Goal: Task Accomplishment & Management: Use online tool/utility

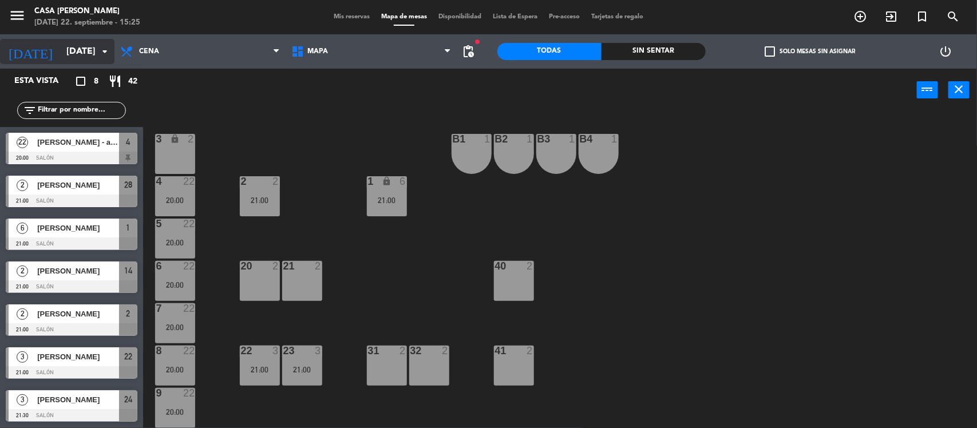
click at [61, 45] on input "[DATE]" at bounding box center [121, 52] width 121 height 22
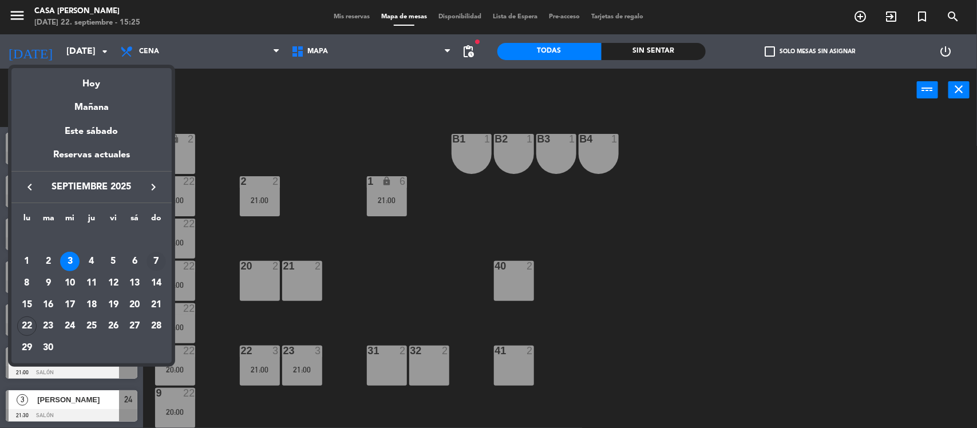
click at [153, 256] on div "7" at bounding box center [155, 261] width 19 height 19
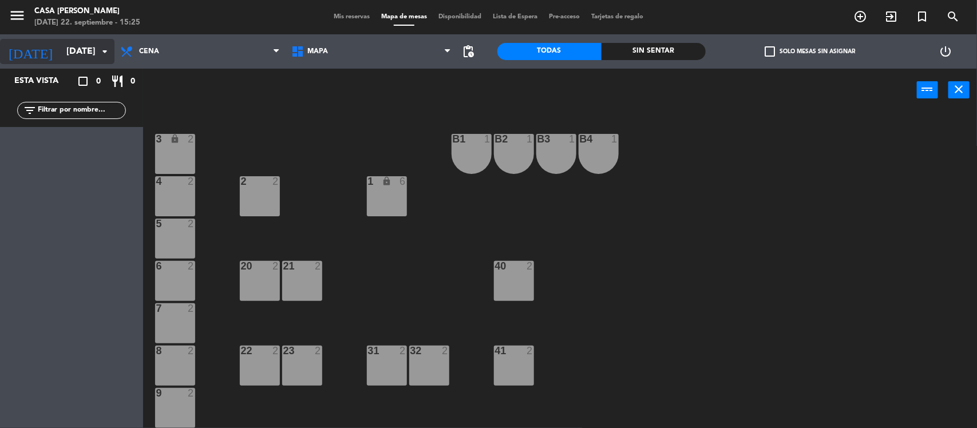
click at [61, 53] on input "[DATE]" at bounding box center [121, 52] width 121 height 22
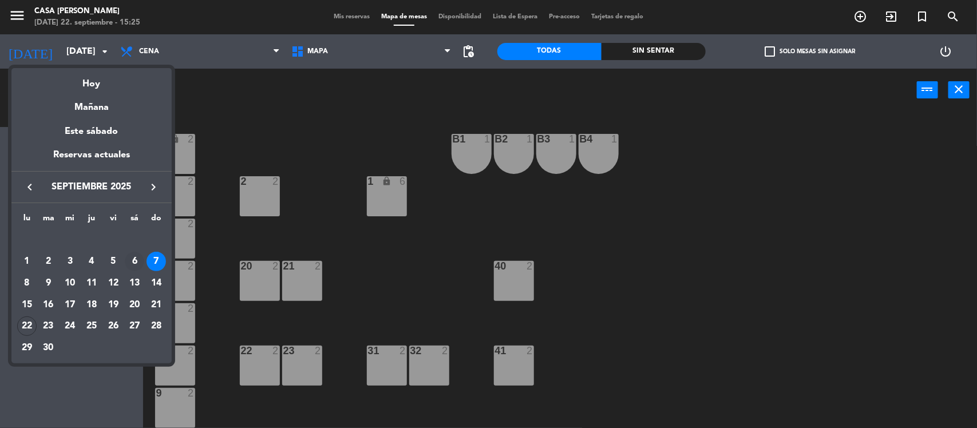
click at [137, 264] on div "6" at bounding box center [134, 261] width 19 height 19
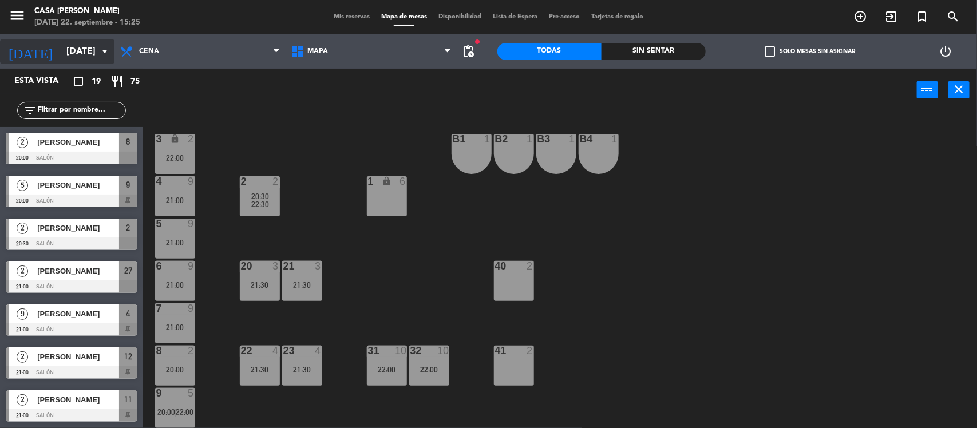
click at [73, 47] on input "[DATE]" at bounding box center [121, 52] width 121 height 22
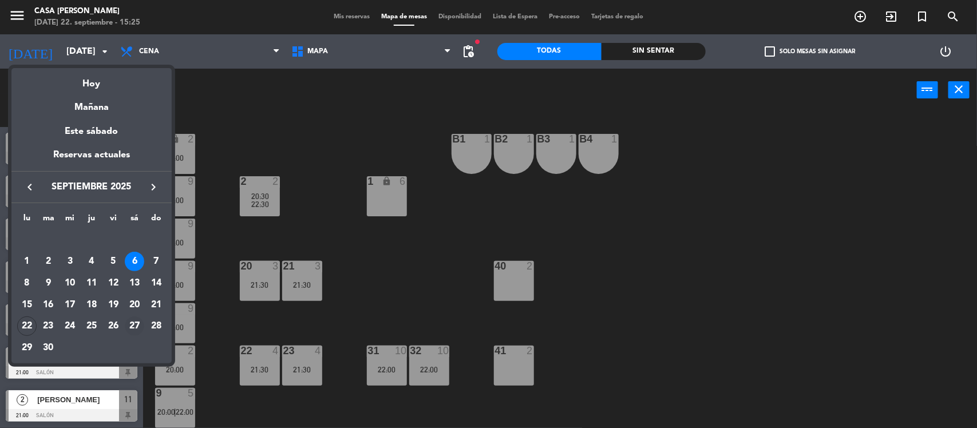
click at [136, 327] on div "27" at bounding box center [134, 325] width 19 height 19
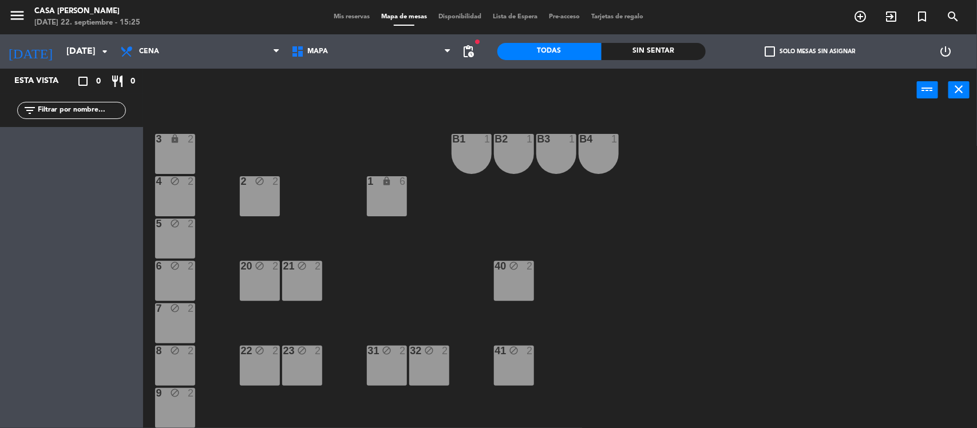
click at [465, 147] on div "B1 1" at bounding box center [471, 154] width 40 height 40
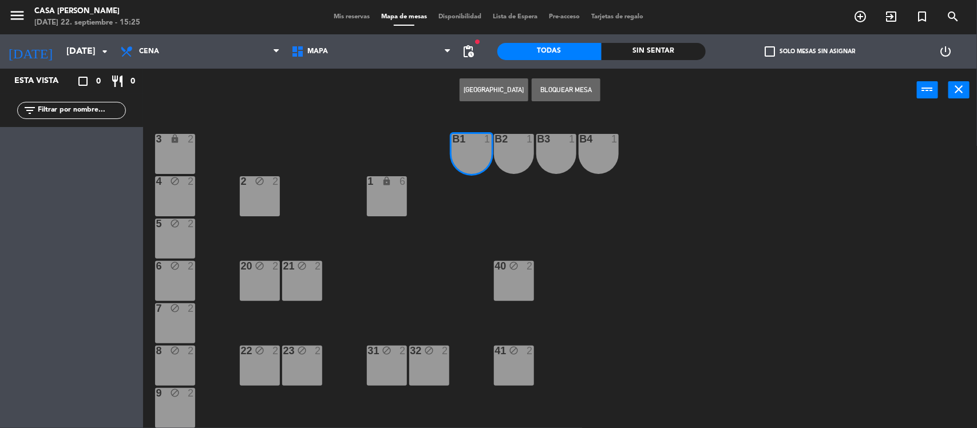
click at [555, 101] on button "Bloquear Mesa" at bounding box center [565, 89] width 69 height 23
click at [519, 154] on div "B2 1" at bounding box center [514, 154] width 40 height 40
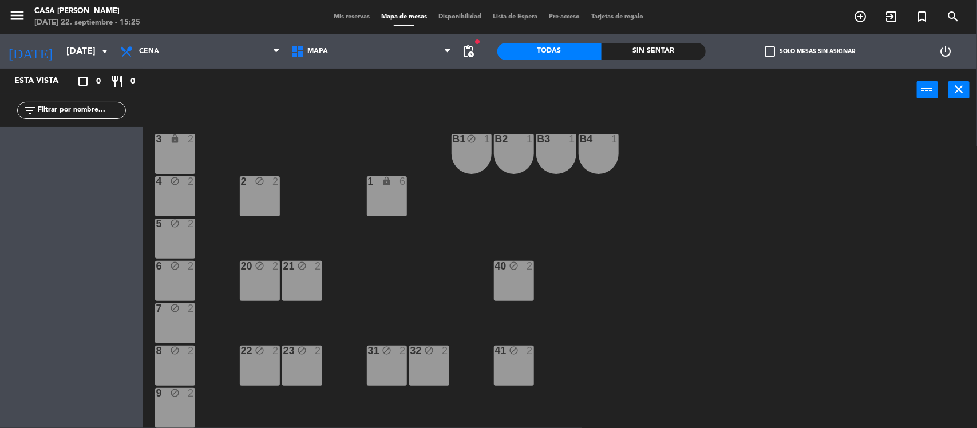
click at [523, 147] on div "B2 1" at bounding box center [514, 154] width 40 height 40
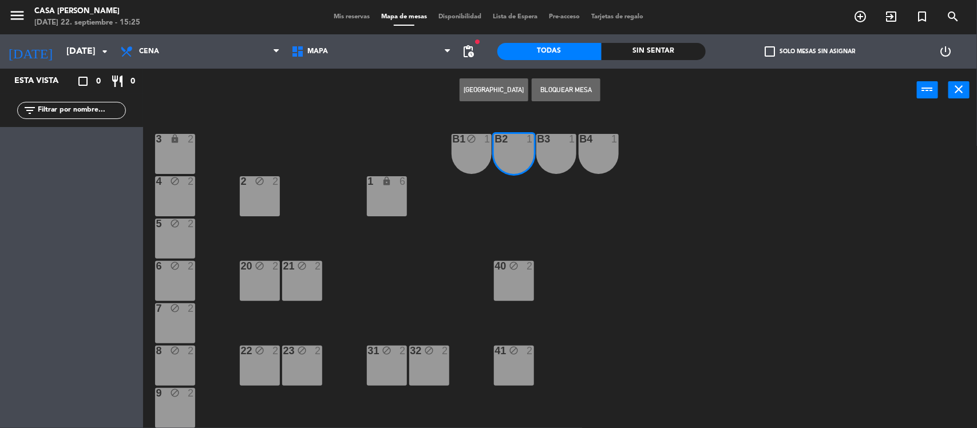
click at [546, 144] on div "B3 1" at bounding box center [556, 139] width 40 height 11
drag, startPoint x: 568, startPoint y: 84, endPoint x: 577, endPoint y: 109, distance: 27.3
click at [567, 84] on button "Bloquear Mesa" at bounding box center [565, 89] width 69 height 23
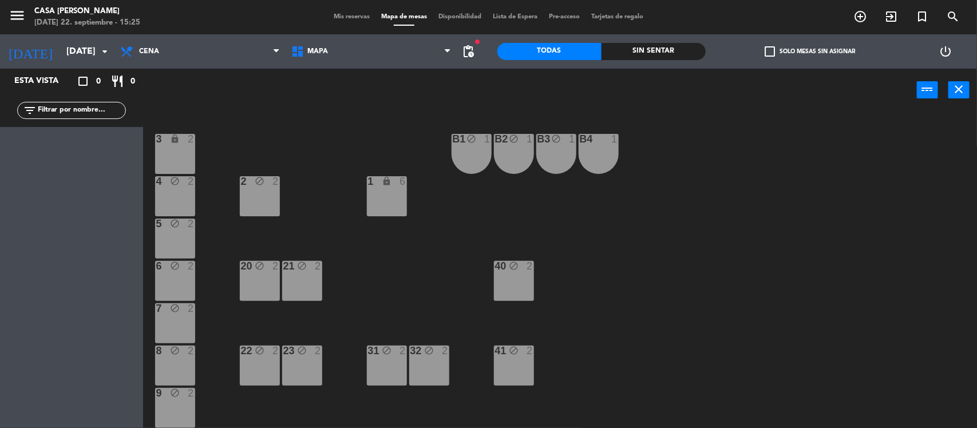
click at [590, 146] on div "B4 1" at bounding box center [598, 154] width 40 height 40
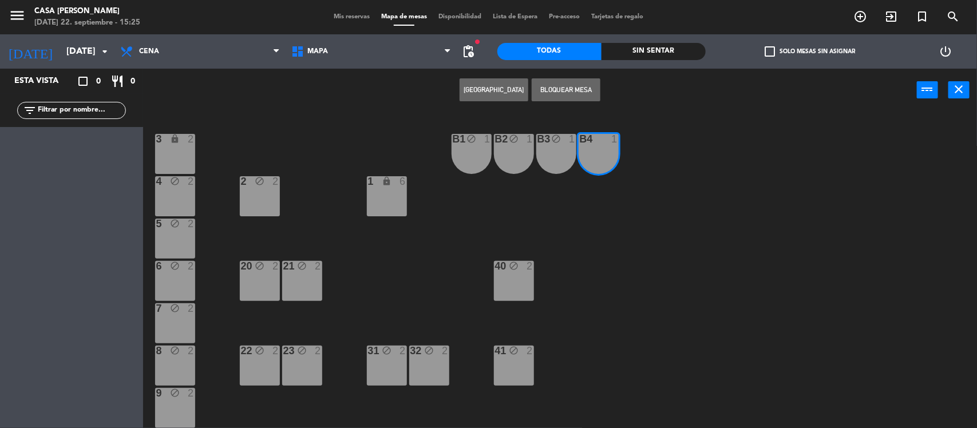
click at [580, 92] on button "Bloquear Mesa" at bounding box center [565, 89] width 69 height 23
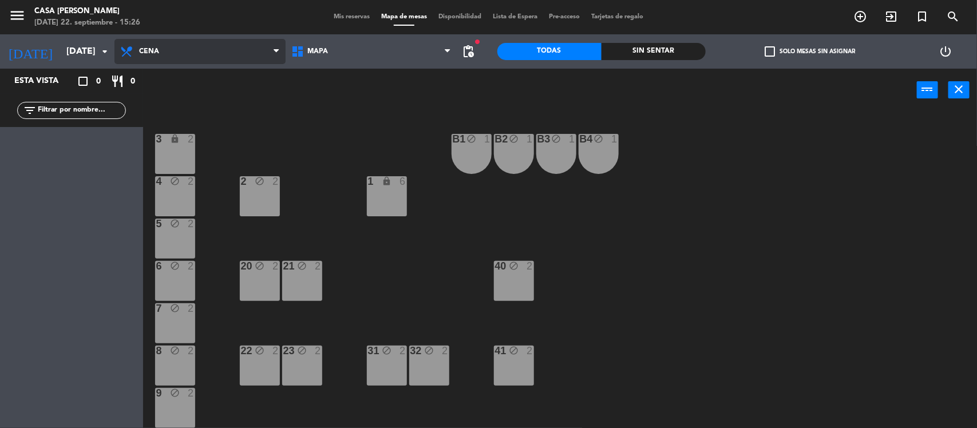
click at [222, 55] on span "Cena" at bounding box center [199, 51] width 171 height 25
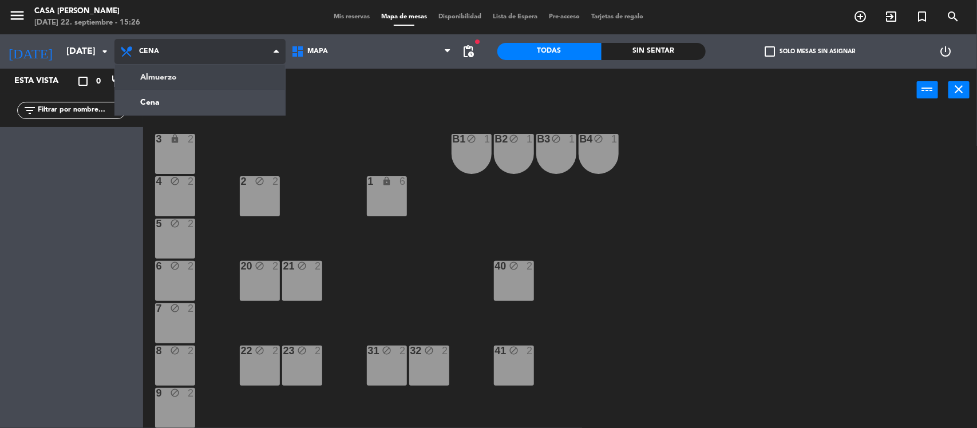
click at [221, 73] on ng-component "menu Casa [PERSON_NAME] [DATE] 22. septiembre - 15:26 Mis reservas Mapa de mesa…" at bounding box center [488, 215] width 977 height 430
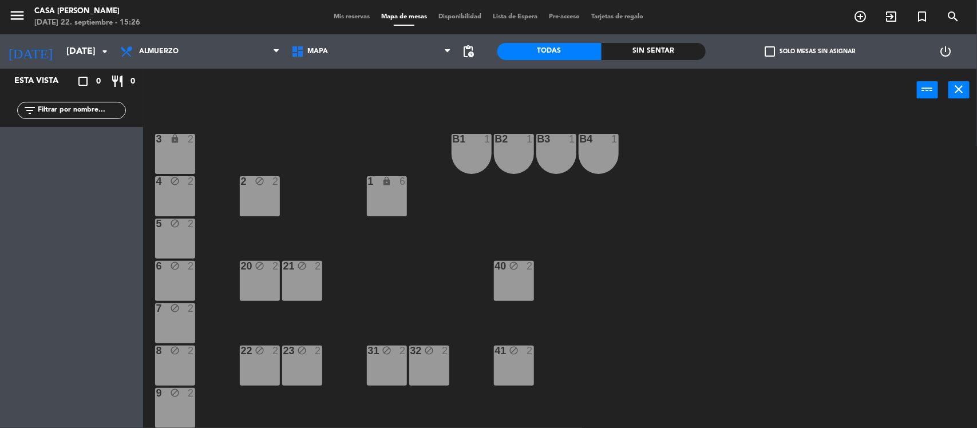
click at [272, 186] on div "2" at bounding box center [278, 181] width 19 height 11
click at [568, 94] on button "Liberar Mesa" at bounding box center [565, 89] width 69 height 23
click at [192, 46] on span "Almuerzo" at bounding box center [199, 51] width 171 height 25
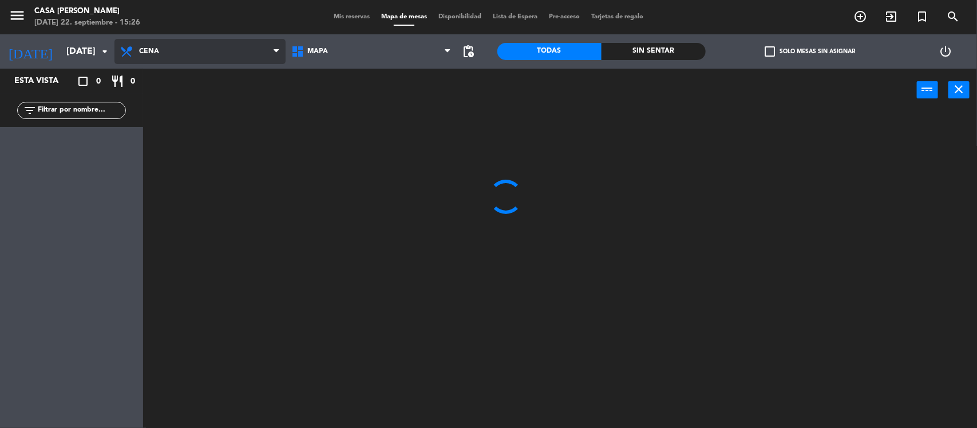
click at [180, 109] on ng-component "menu Casa [PERSON_NAME] [DATE] 22. septiembre - 15:26 Mis reservas Mapa de mesa…" at bounding box center [488, 215] width 977 height 430
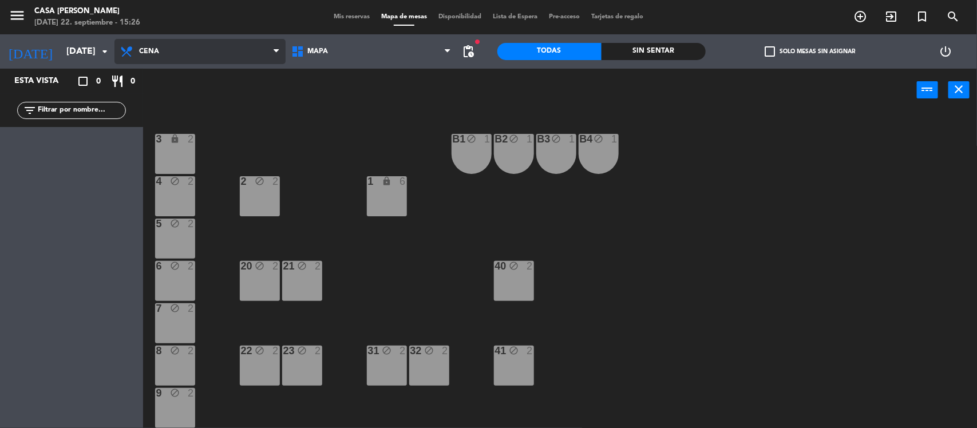
click at [222, 56] on span "Cena" at bounding box center [199, 51] width 171 height 25
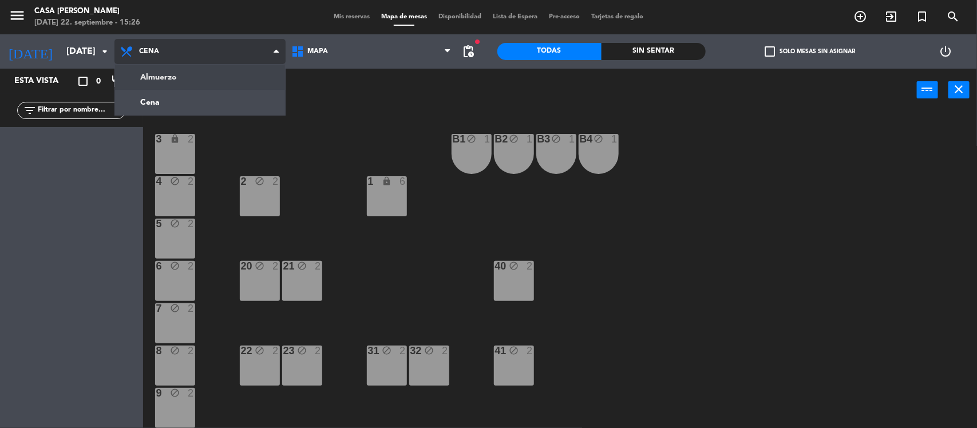
click at [193, 79] on ng-component "menu Casa [PERSON_NAME] [DATE] 22. septiembre - 15:26 Mis reservas Mapa de mesa…" at bounding box center [488, 215] width 977 height 430
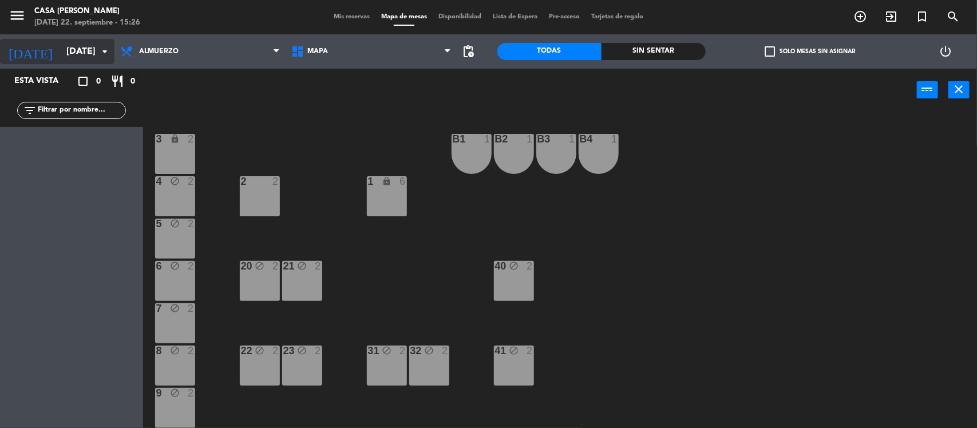
click at [61, 55] on input "[DATE]" at bounding box center [121, 52] width 121 height 22
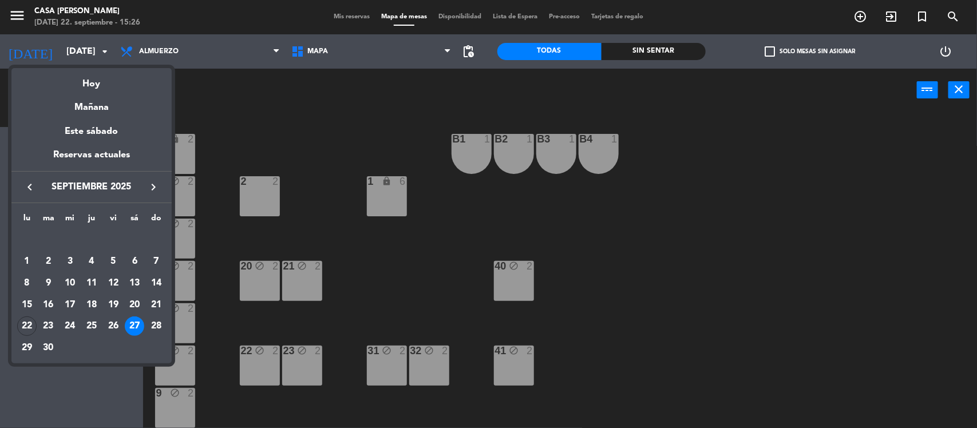
click at [161, 188] on button "keyboard_arrow_right" at bounding box center [153, 187] width 21 height 15
click at [132, 264] on div "4" at bounding box center [134, 261] width 19 height 19
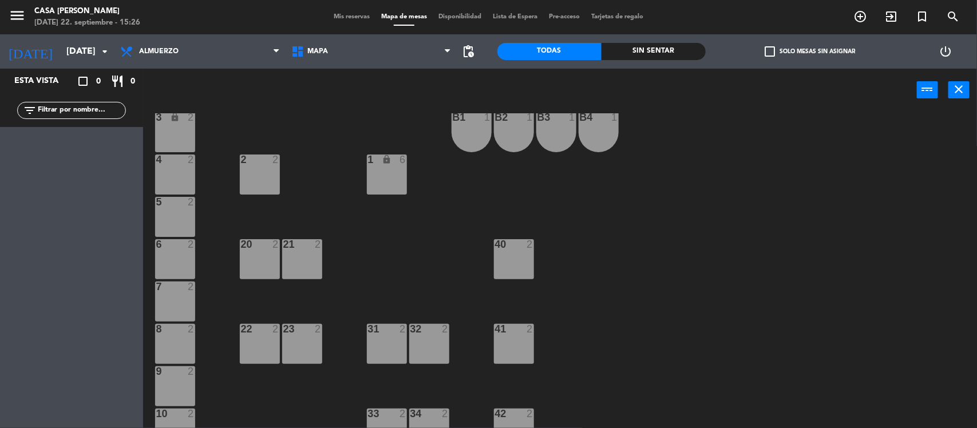
scroll to position [21, 0]
click at [207, 64] on div "Almuerzo Cena Almuerzo Almuerzo Cena" at bounding box center [199, 51] width 171 height 34
click at [209, 53] on span "Almuerzo" at bounding box center [199, 51] width 171 height 25
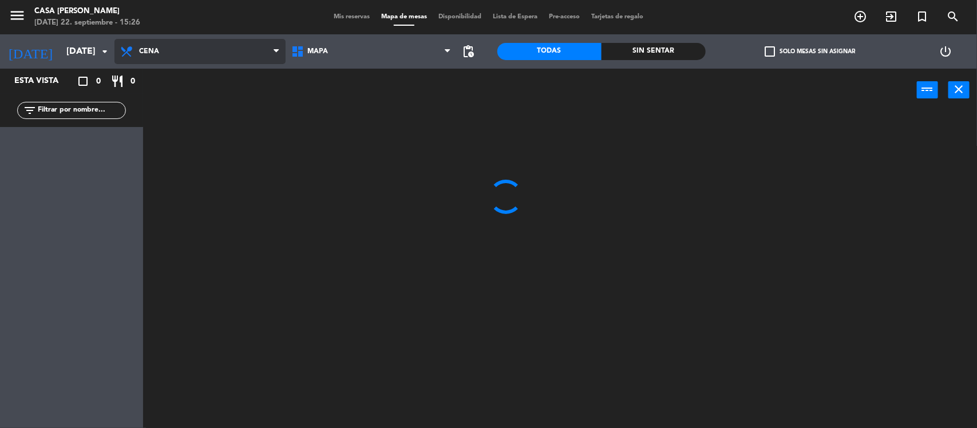
click at [156, 104] on ng-component "menu Casa [PERSON_NAME] [DATE] 22. septiembre - 15:26 Mis reservas Mapa de mesa…" at bounding box center [488, 215] width 977 height 430
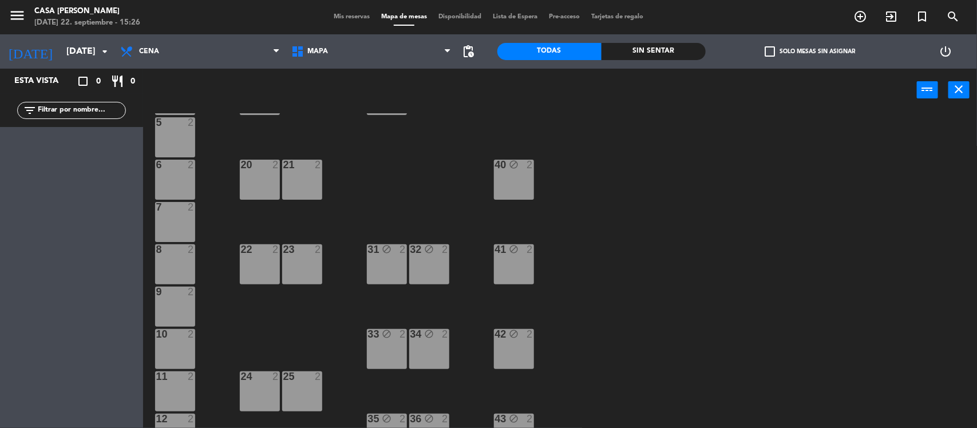
scroll to position [143, 0]
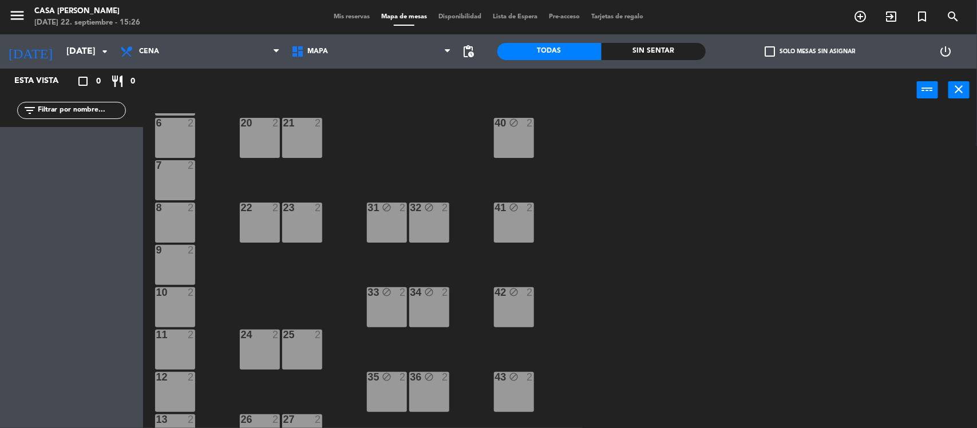
click at [515, 147] on div "40 block 2" at bounding box center [514, 138] width 40 height 40
click at [568, 88] on button "Liberar Mesa" at bounding box center [565, 89] width 69 height 23
click at [394, 221] on div "31 block 2" at bounding box center [387, 223] width 40 height 40
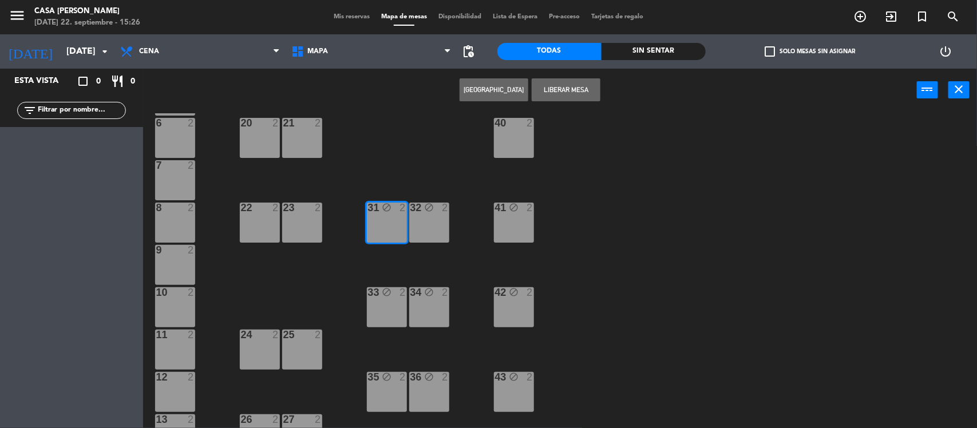
click at [429, 219] on div "32 block 2" at bounding box center [429, 223] width 40 height 40
drag, startPoint x: 507, startPoint y: 213, endPoint x: 493, endPoint y: 228, distance: 20.2
click at [507, 213] on div "41 block 2" at bounding box center [514, 223] width 40 height 40
click at [573, 78] on button "Liberar Mesa" at bounding box center [565, 89] width 69 height 23
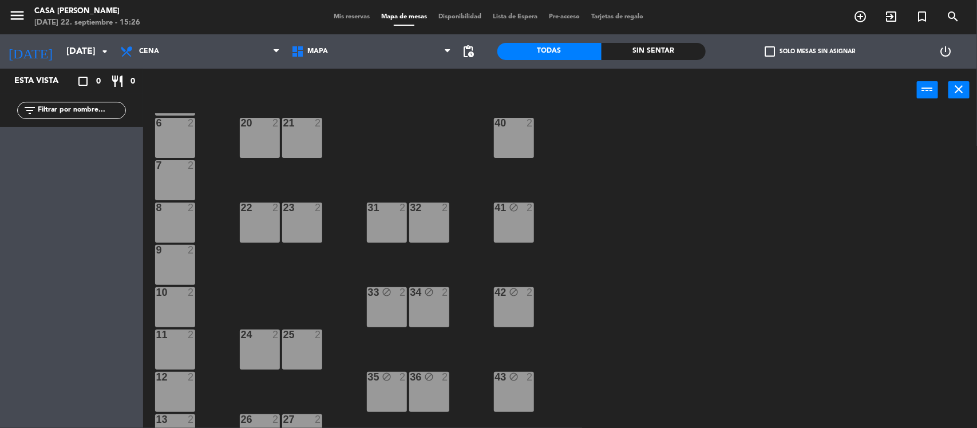
click at [524, 218] on div "41 block 2" at bounding box center [514, 223] width 40 height 40
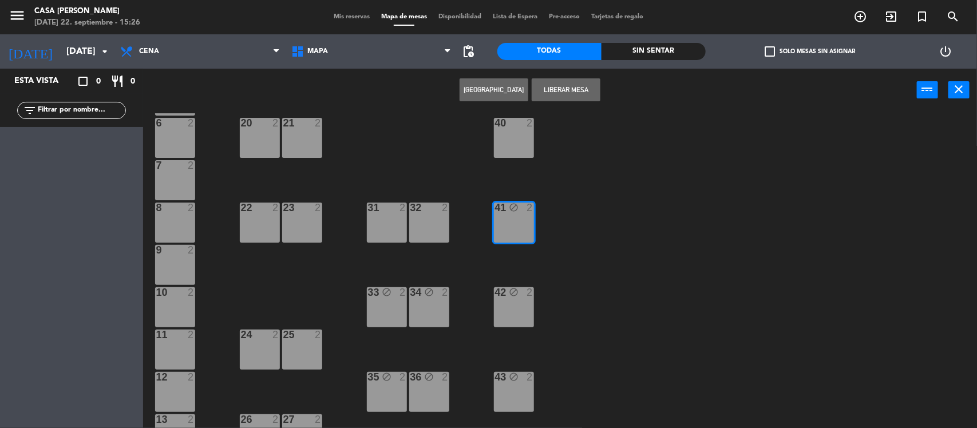
click at [564, 90] on button "Liberar Mesa" at bounding box center [565, 89] width 69 height 23
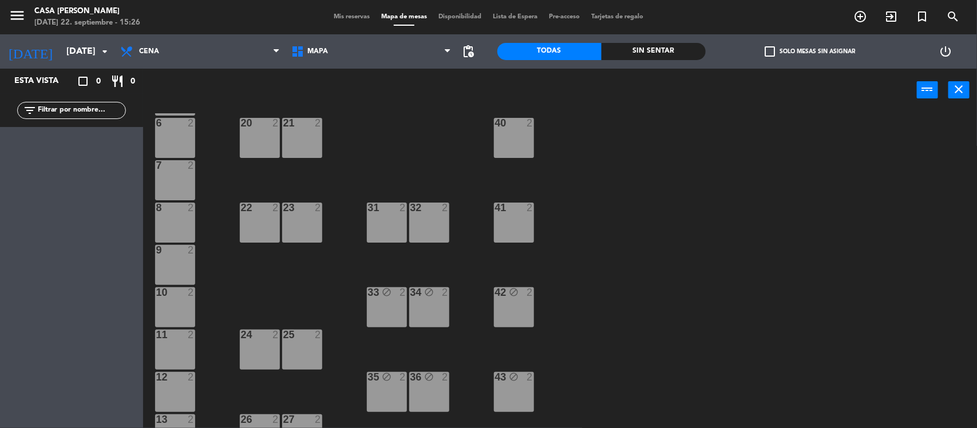
drag, startPoint x: 396, startPoint y: 295, endPoint x: 418, endPoint y: 293, distance: 22.4
click at [398, 295] on div "2" at bounding box center [405, 292] width 19 height 11
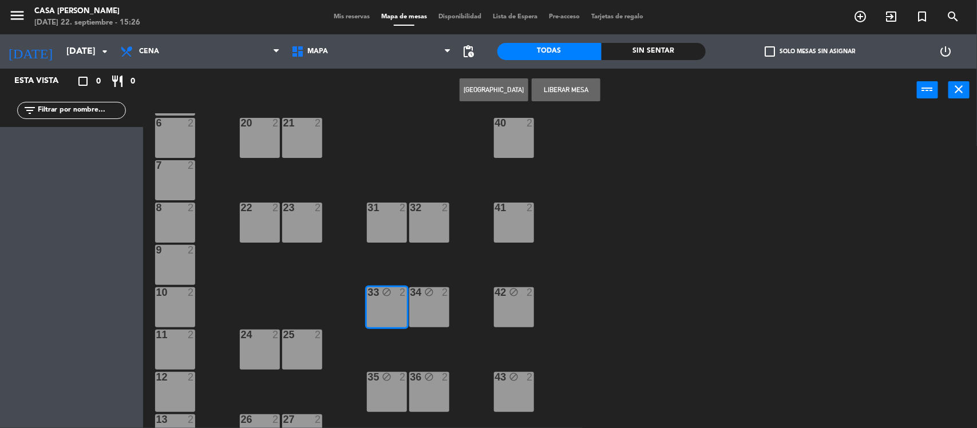
click at [426, 289] on div "34 block 2" at bounding box center [429, 307] width 40 height 40
drag, startPoint x: 593, startPoint y: 92, endPoint x: 538, endPoint y: 215, distance: 133.9
click at [589, 99] on button "Liberar Mesa" at bounding box center [565, 89] width 69 height 23
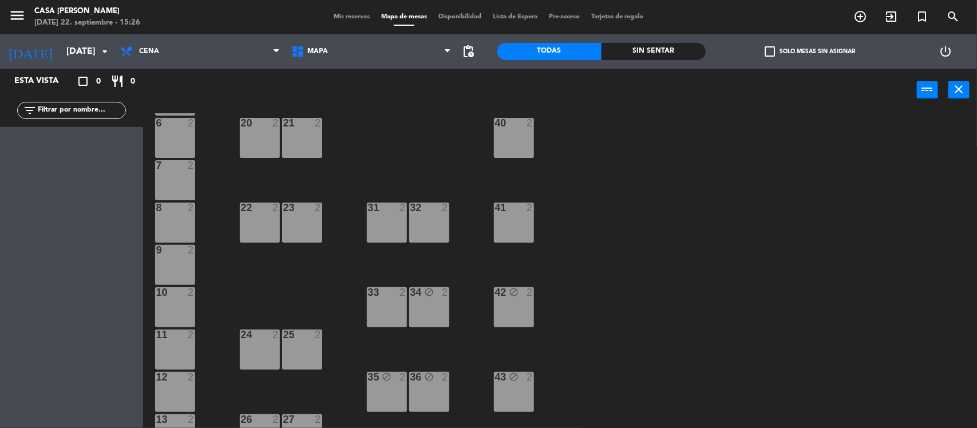
click at [510, 291] on icon "block" at bounding box center [514, 292] width 10 height 10
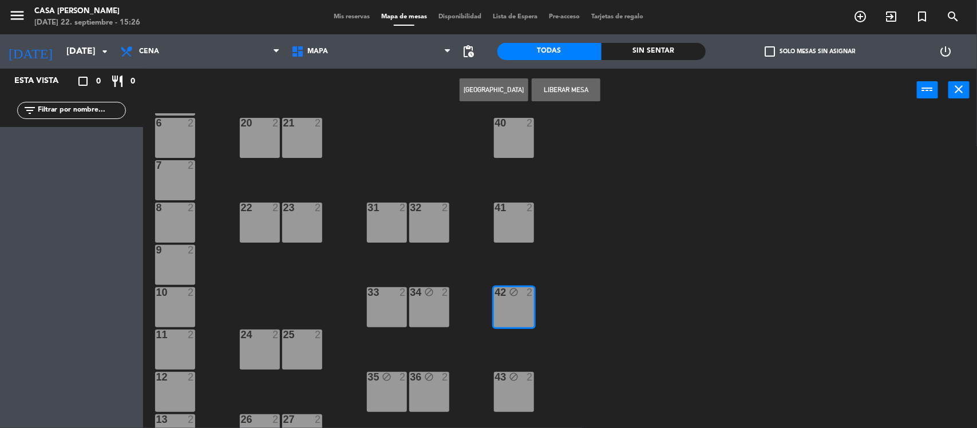
drag, startPoint x: 435, startPoint y: 315, endPoint x: 487, endPoint y: 267, distance: 70.4
click at [437, 309] on div "34 block 2" at bounding box center [429, 307] width 40 height 40
click at [578, 89] on button "Liberar Mesa" at bounding box center [565, 89] width 69 height 23
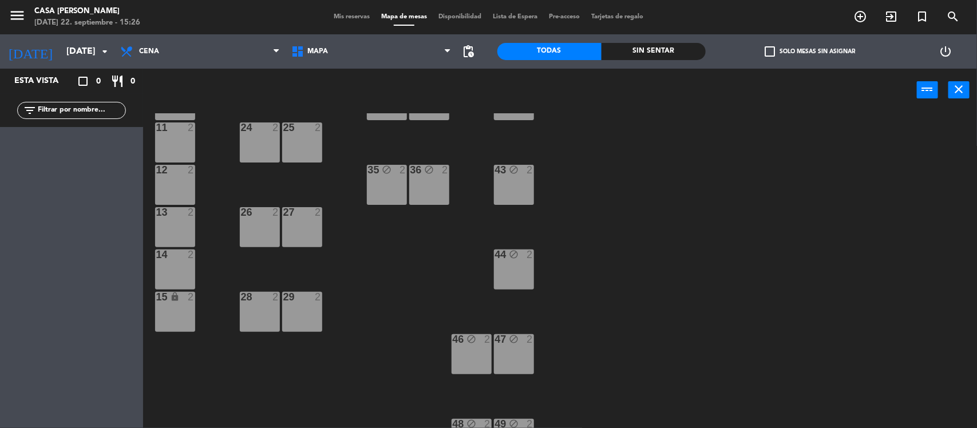
scroll to position [358, 0]
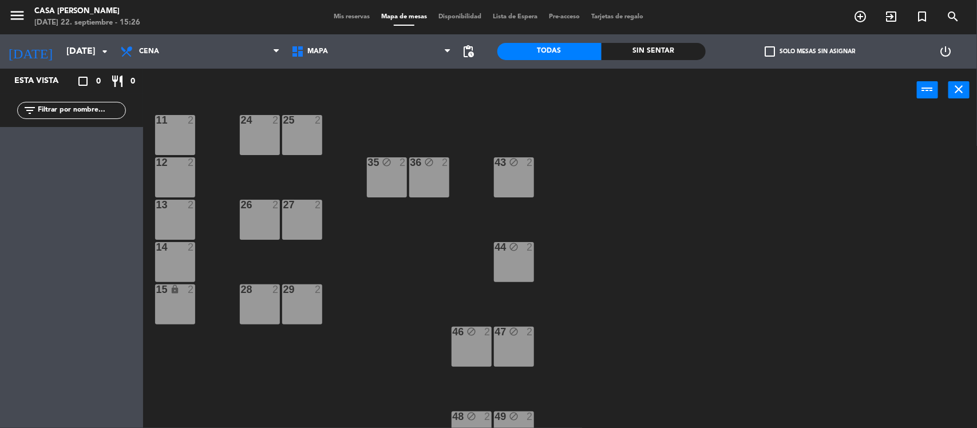
drag, startPoint x: 392, startPoint y: 184, endPoint x: 415, endPoint y: 181, distance: 23.1
click at [396, 181] on div "35 block 2" at bounding box center [387, 177] width 40 height 40
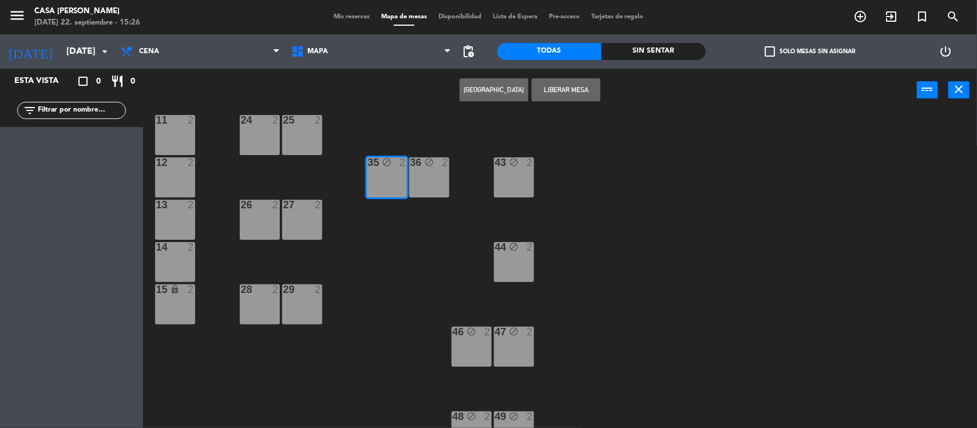
drag, startPoint x: 420, startPoint y: 178, endPoint x: 428, endPoint y: 173, distance: 9.0
click at [420, 178] on div "36 block 2" at bounding box center [429, 177] width 40 height 40
click at [561, 90] on button "Liberar Mesa" at bounding box center [565, 89] width 69 height 23
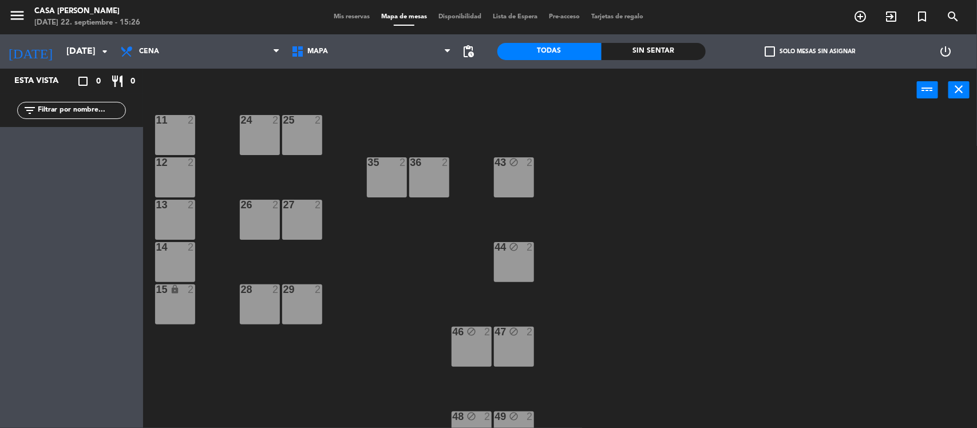
click at [533, 166] on div "2" at bounding box center [529, 162] width 7 height 10
click at [561, 92] on button "Liberar Mesa" at bounding box center [565, 89] width 69 height 23
click at [529, 267] on div "44 block 2" at bounding box center [514, 262] width 40 height 40
click at [556, 100] on button "Liberar Mesa" at bounding box center [565, 89] width 69 height 23
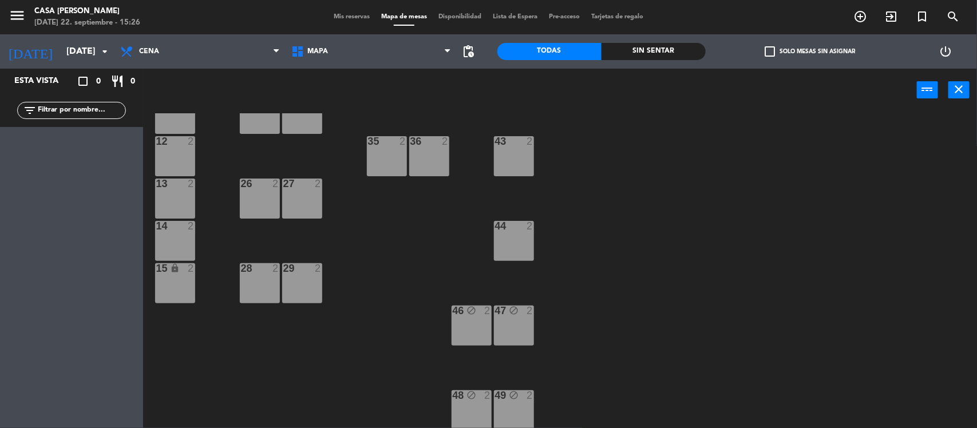
drag, startPoint x: 462, startPoint y: 336, endPoint x: 474, endPoint y: 325, distance: 16.2
click at [463, 336] on div "46 block 2" at bounding box center [471, 325] width 40 height 40
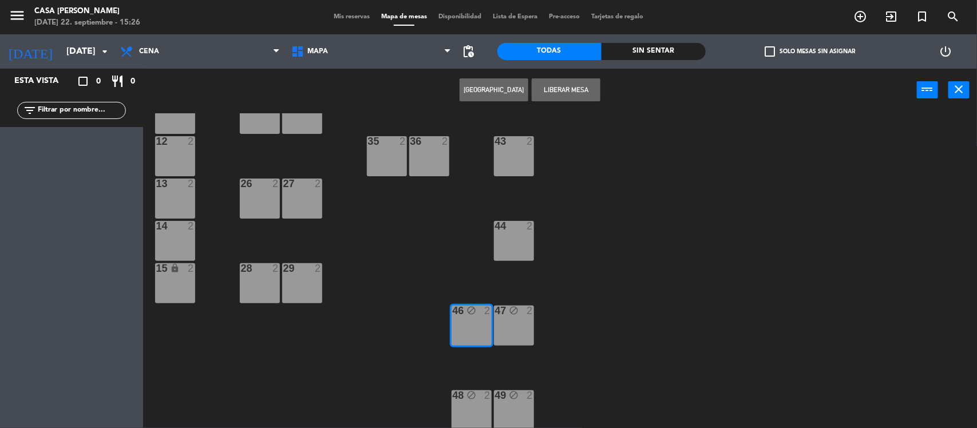
drag, startPoint x: 578, startPoint y: 73, endPoint x: 576, endPoint y: 84, distance: 11.6
click at [577, 73] on div "Crear Reserva Liberar Mesa power_input close" at bounding box center [529, 90] width 773 height 43
click at [576, 84] on button "Liberar Mesa" at bounding box center [565, 89] width 69 height 23
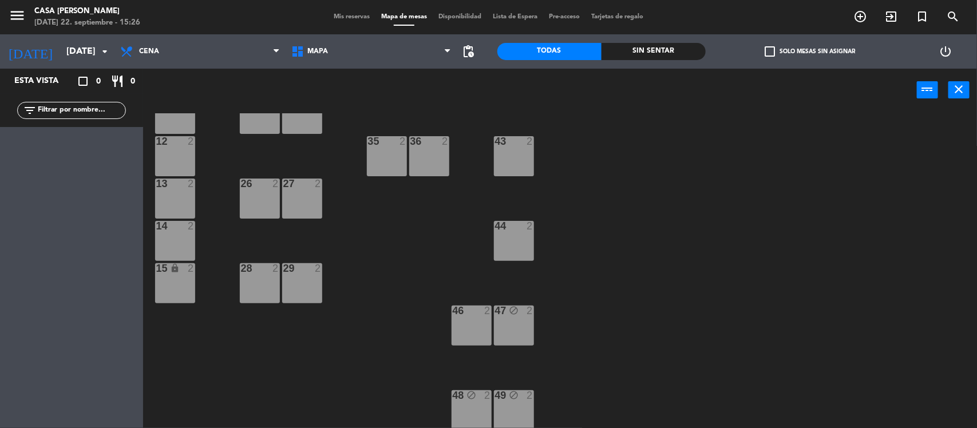
drag, startPoint x: 495, startPoint y: 319, endPoint x: 548, endPoint y: 246, distance: 90.2
click at [496, 318] on div "47 block 2" at bounding box center [514, 325] width 40 height 40
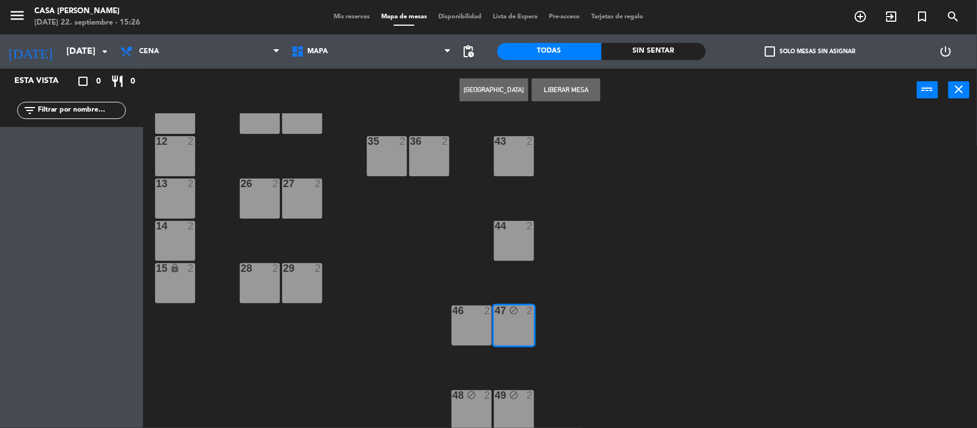
drag, startPoint x: 562, startPoint y: 96, endPoint x: 551, endPoint y: 138, distance: 44.4
click at [562, 96] on button "Liberar Mesa" at bounding box center [565, 89] width 69 height 23
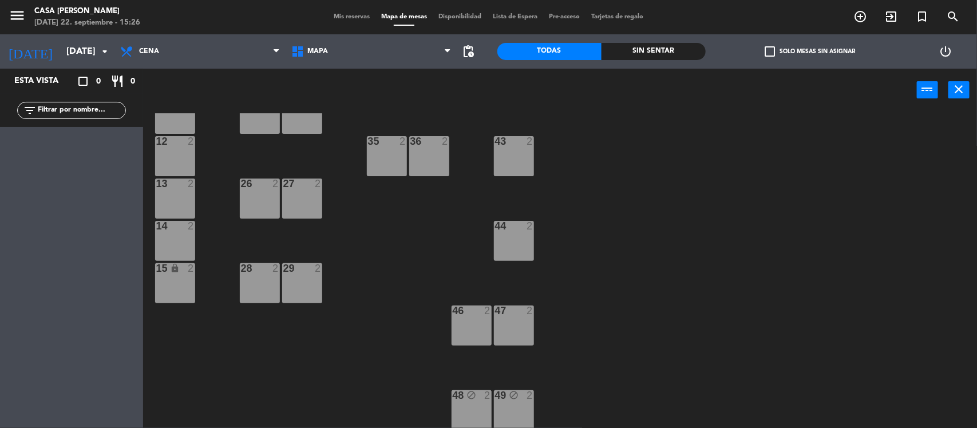
click at [465, 409] on div "48 block 2" at bounding box center [471, 410] width 40 height 40
click at [580, 87] on button "Liberar Mesa" at bounding box center [565, 89] width 69 height 23
drag, startPoint x: 681, startPoint y: 270, endPoint x: 664, endPoint y: 284, distance: 21.5
click at [677, 273] on div "3 lock 2 B1 1 B2 1 B3 1 B4 1 4 2 2 2 1 lock 6 5 2 6 2 20 2 21 2 40 2 7 2 8 2 22…" at bounding box center [565, 271] width 824 height 316
click at [513, 402] on div "49 block 2" at bounding box center [514, 410] width 40 height 40
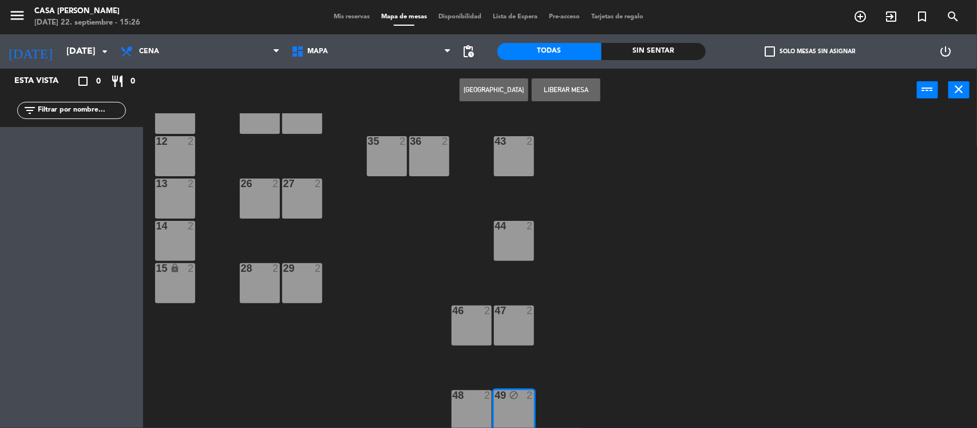
click at [579, 85] on button "Liberar Mesa" at bounding box center [565, 89] width 69 height 23
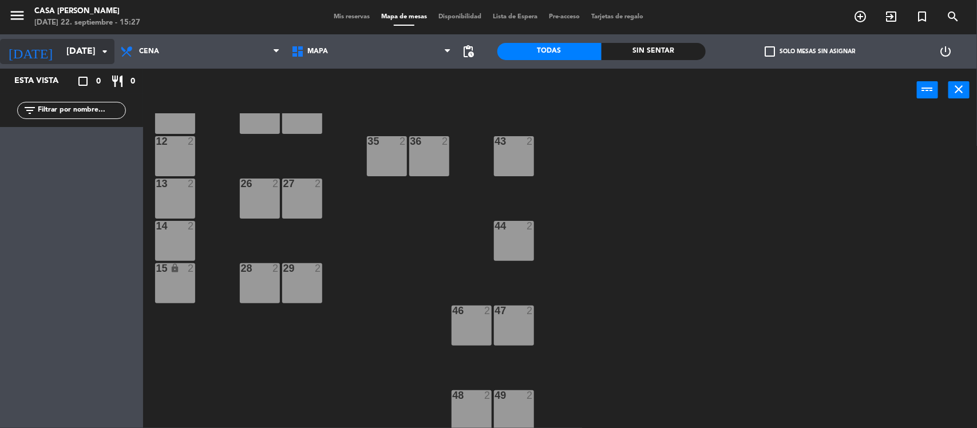
click at [95, 51] on input "[DATE]" at bounding box center [121, 52] width 121 height 22
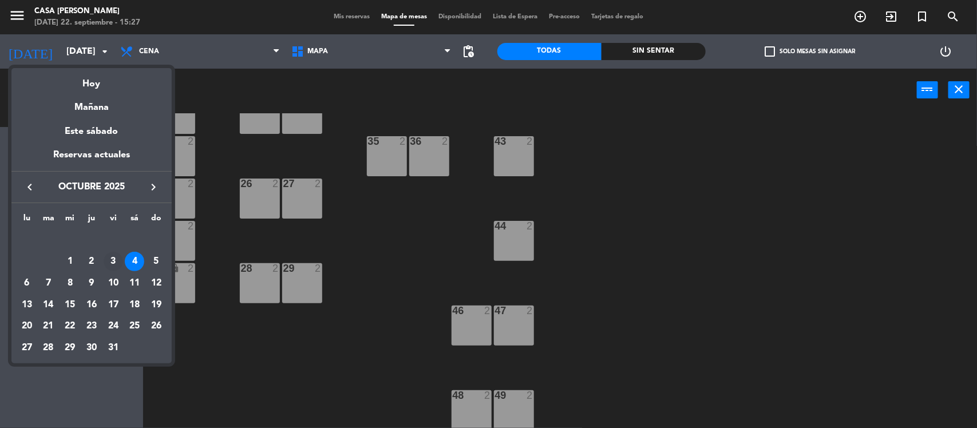
click at [113, 263] on div "3" at bounding box center [113, 261] width 19 height 19
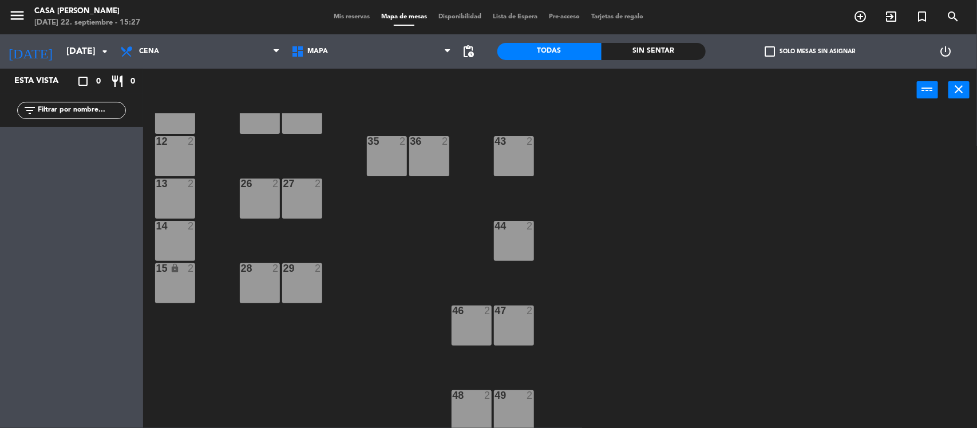
type input "[DATE]"
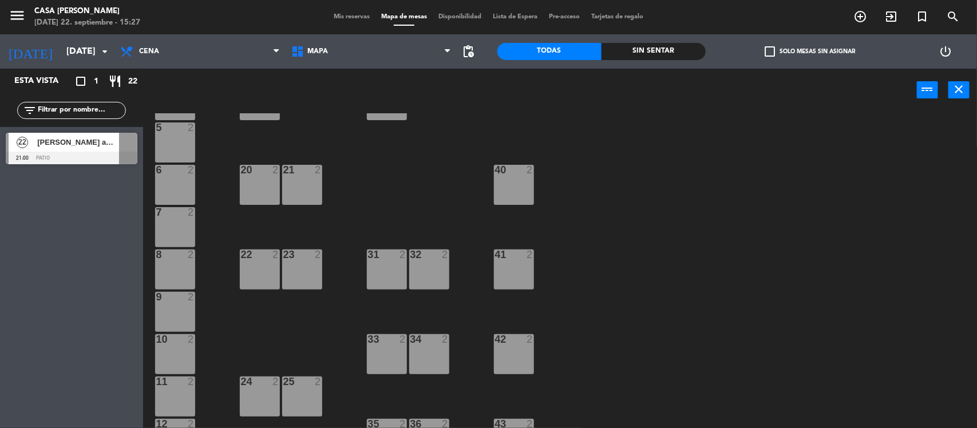
scroll to position [72, 0]
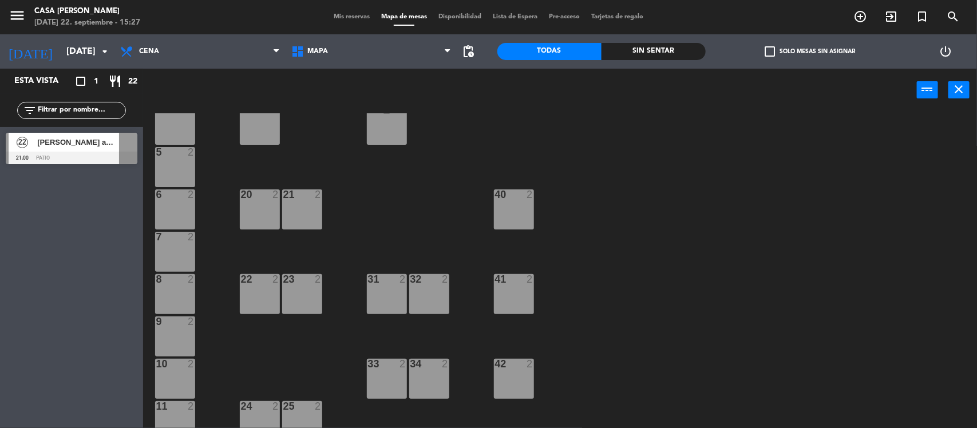
click at [519, 212] on div "40 2" at bounding box center [514, 209] width 40 height 40
click at [543, 92] on button "Bloquear Mesa" at bounding box center [565, 89] width 69 height 23
click at [384, 299] on div "31 2" at bounding box center [387, 294] width 40 height 40
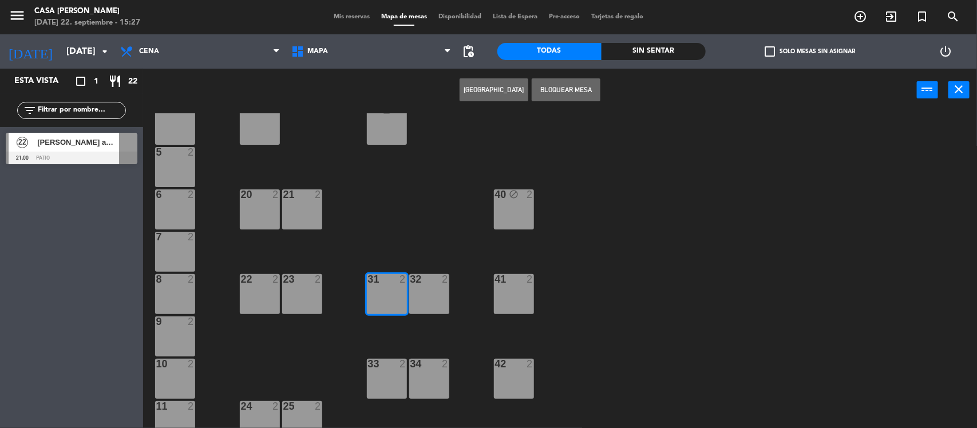
drag, startPoint x: 570, startPoint y: 81, endPoint x: 569, endPoint y: 89, distance: 8.6
click at [570, 81] on button "Bloquear Mesa" at bounding box center [565, 89] width 69 height 23
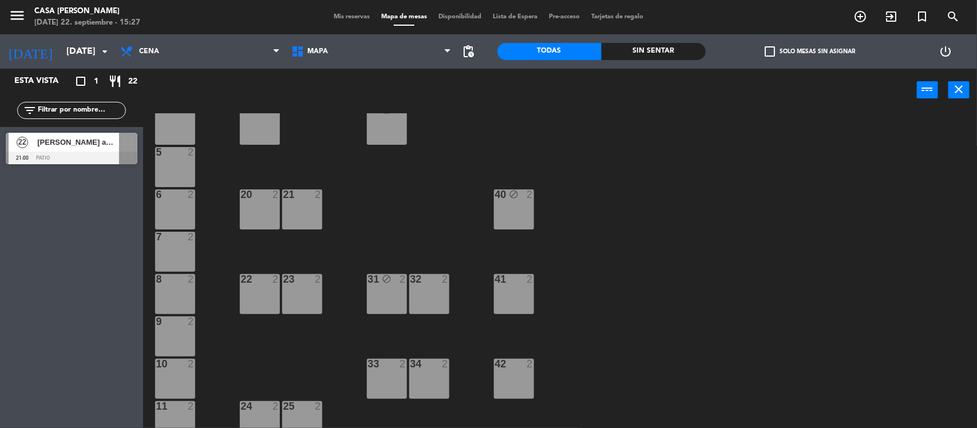
drag, startPoint x: 438, startPoint y: 300, endPoint x: 533, endPoint y: 136, distance: 190.2
click at [441, 296] on div "32 2" at bounding box center [429, 294] width 40 height 40
click at [445, 302] on div "32 2" at bounding box center [429, 294] width 40 height 40
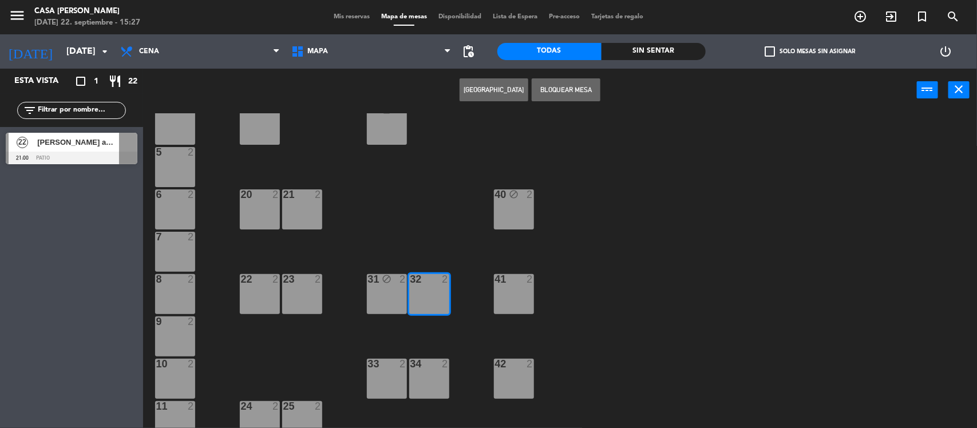
click at [525, 292] on div "41 2" at bounding box center [514, 294] width 40 height 40
drag, startPoint x: 593, startPoint y: 93, endPoint x: 573, endPoint y: 161, distance: 70.4
click at [593, 93] on button "Bloquear Mesa" at bounding box center [565, 89] width 69 height 23
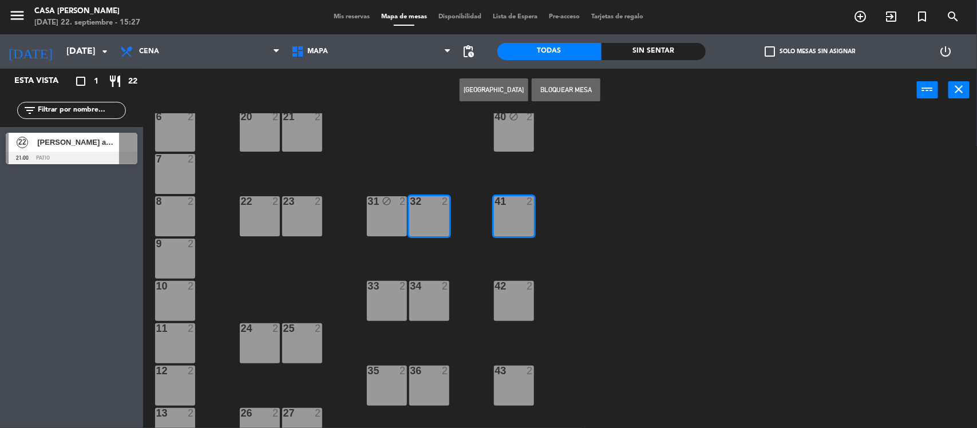
scroll to position [215, 0]
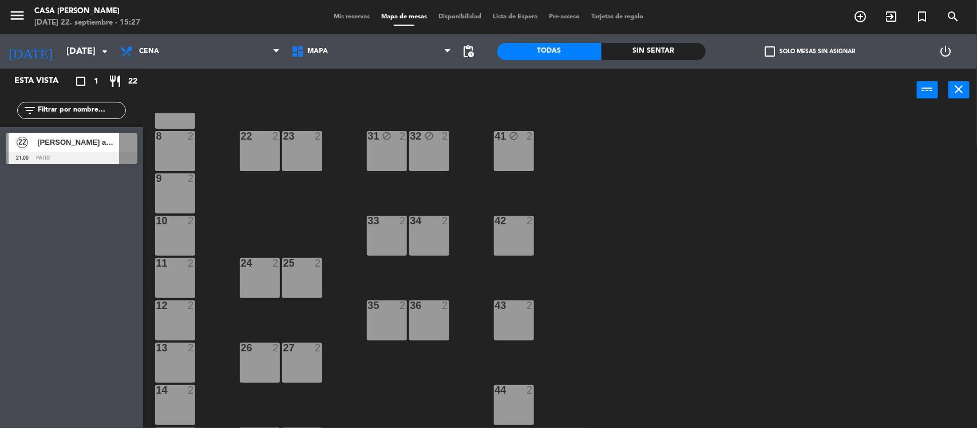
click at [381, 235] on div "33 2" at bounding box center [387, 236] width 40 height 40
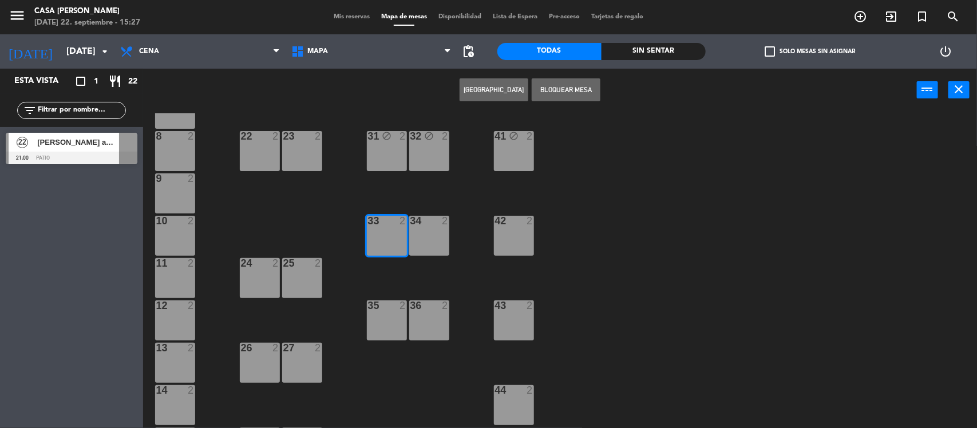
drag, startPoint x: 418, startPoint y: 233, endPoint x: 513, endPoint y: 195, distance: 101.9
click at [419, 232] on div "34 2" at bounding box center [429, 236] width 40 height 40
click at [505, 227] on div "42 2" at bounding box center [514, 236] width 40 height 40
click at [570, 93] on button "Bloquear Mesa" at bounding box center [565, 89] width 69 height 23
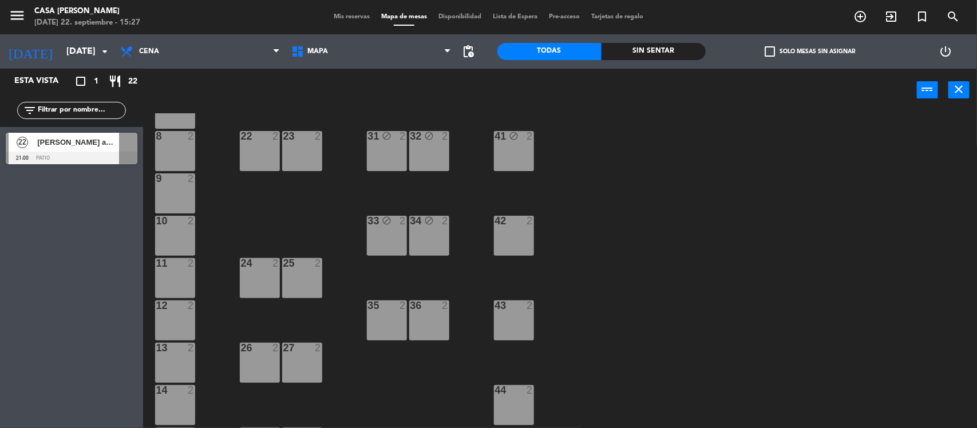
click at [398, 312] on div "35 2" at bounding box center [387, 320] width 40 height 40
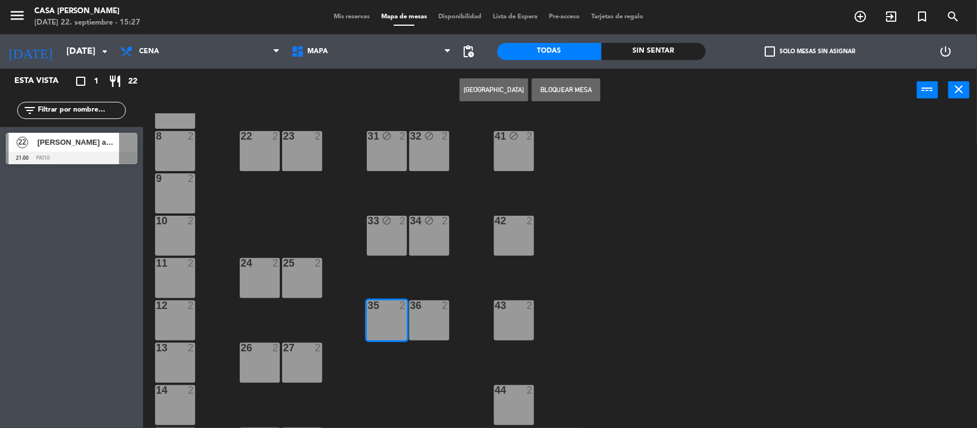
click at [425, 313] on div "36 2" at bounding box center [429, 320] width 40 height 40
click at [569, 92] on button "Bloquear Mesa" at bounding box center [565, 89] width 69 height 23
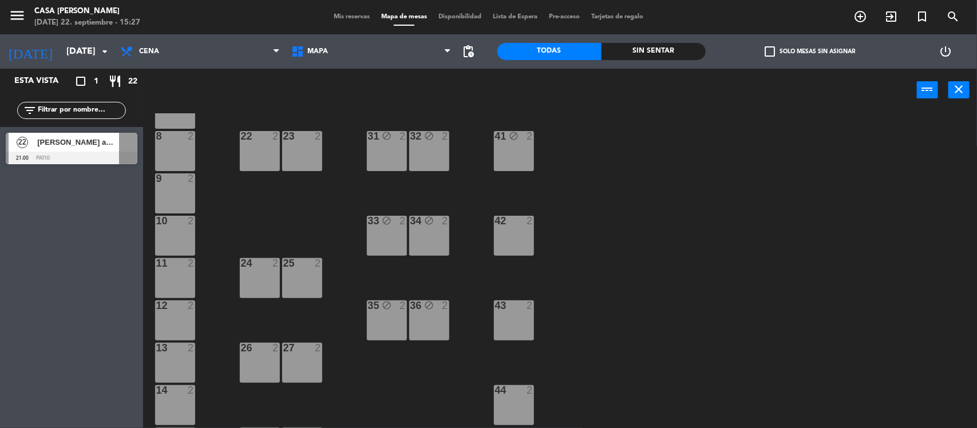
click at [519, 231] on div "42 2" at bounding box center [514, 236] width 40 height 40
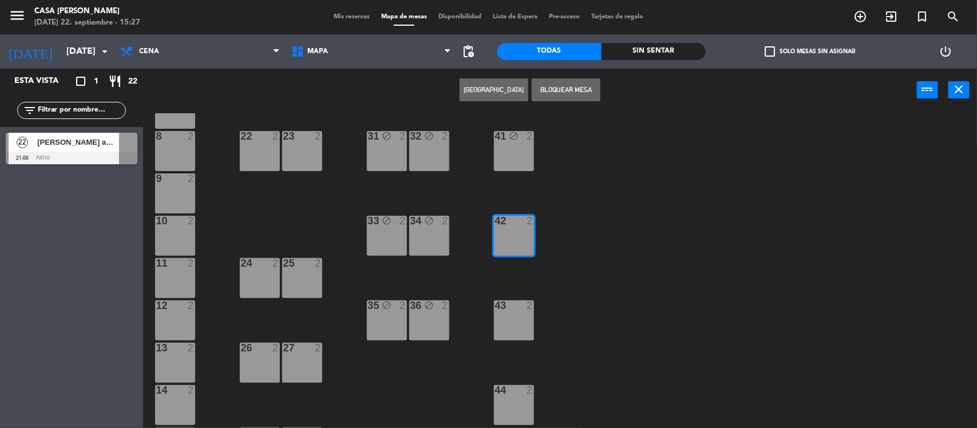
click at [501, 316] on div "43 2" at bounding box center [514, 320] width 40 height 40
click at [566, 95] on button "Bloquear Mesa" at bounding box center [565, 89] width 69 height 23
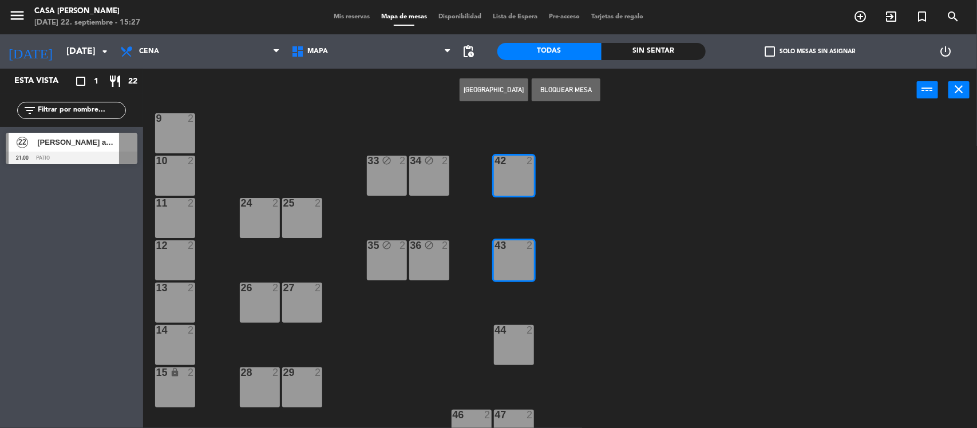
scroll to position [358, 0]
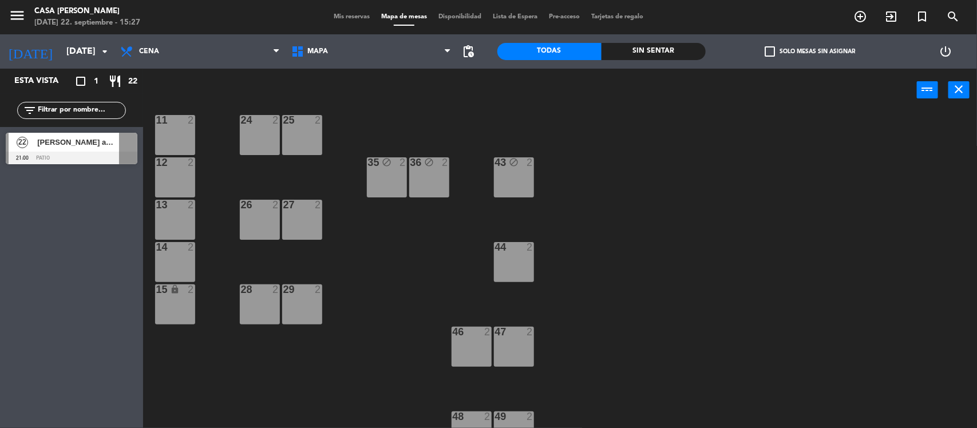
drag, startPoint x: 522, startPoint y: 259, endPoint x: 550, endPoint y: 192, distance: 73.1
click at [523, 256] on div "44 2" at bounding box center [514, 262] width 40 height 40
click at [565, 99] on button "Bloquear Mesa" at bounding box center [565, 89] width 69 height 23
click at [478, 353] on div "46 2" at bounding box center [471, 347] width 40 height 40
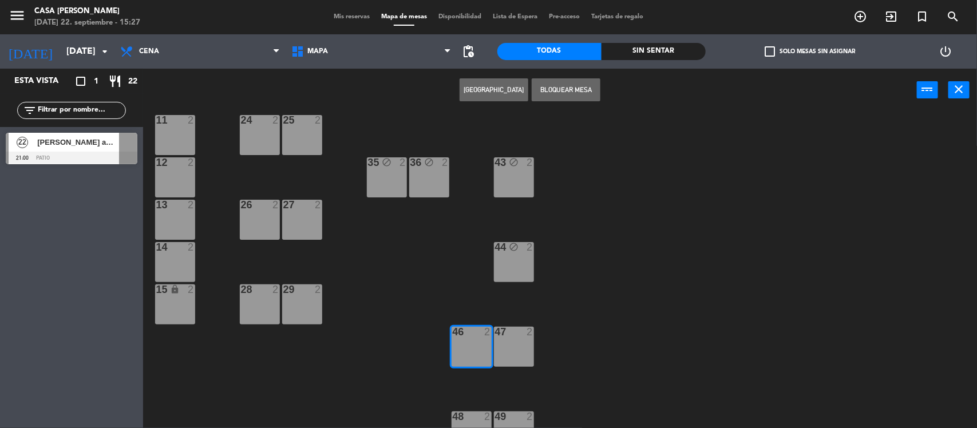
click at [507, 342] on div "47 2" at bounding box center [514, 347] width 40 height 40
click at [584, 104] on div "Crear Reserva Bloquear Mesa power_input close" at bounding box center [529, 90] width 773 height 43
click at [589, 92] on button "Bloquear Mesa" at bounding box center [565, 89] width 69 height 23
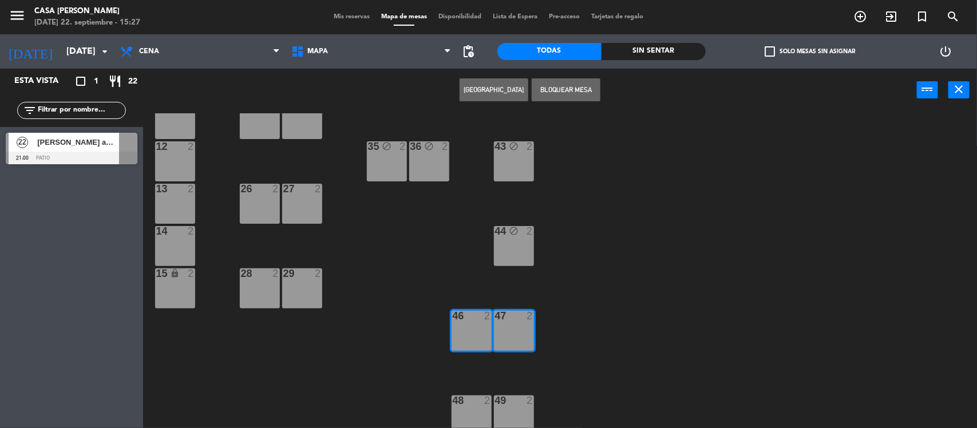
scroll to position [379, 0]
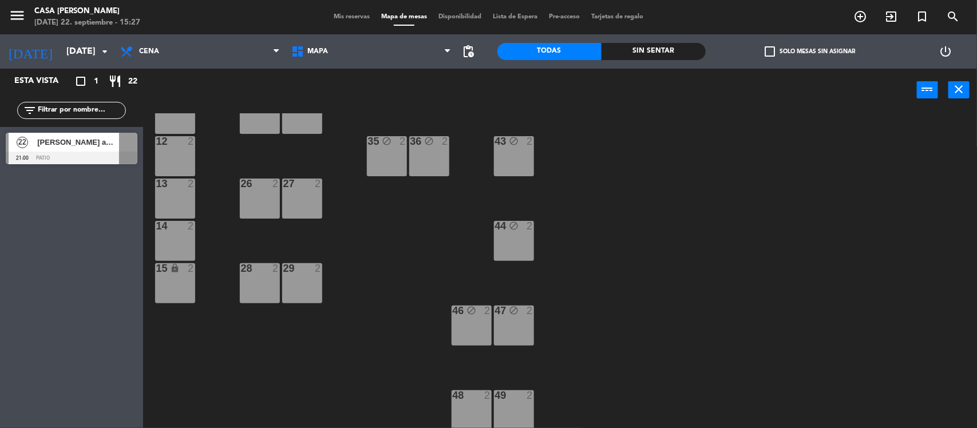
click at [479, 404] on div "48 2" at bounding box center [471, 410] width 40 height 40
drag, startPoint x: 509, startPoint y: 401, endPoint x: 552, endPoint y: 276, distance: 132.4
click at [510, 396] on div "49 2" at bounding box center [514, 410] width 40 height 40
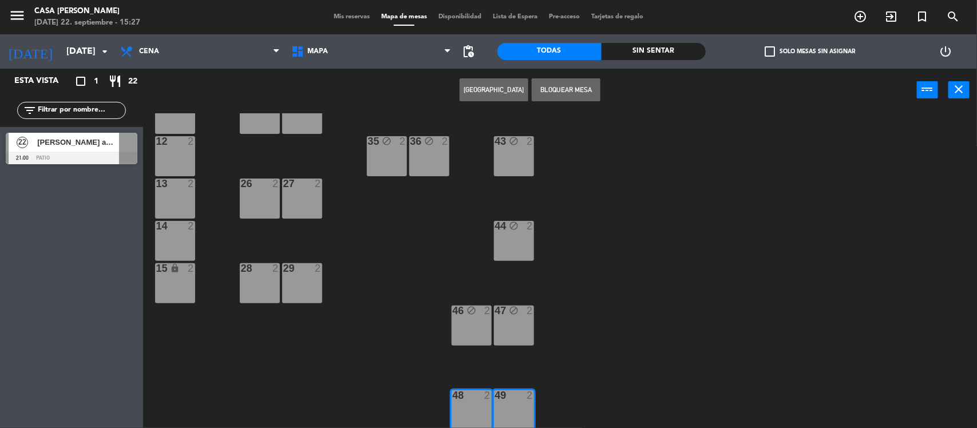
drag, startPoint x: 572, startPoint y: 89, endPoint x: 578, endPoint y: 96, distance: 9.7
click at [572, 89] on button "Bloquear Mesa" at bounding box center [565, 89] width 69 height 23
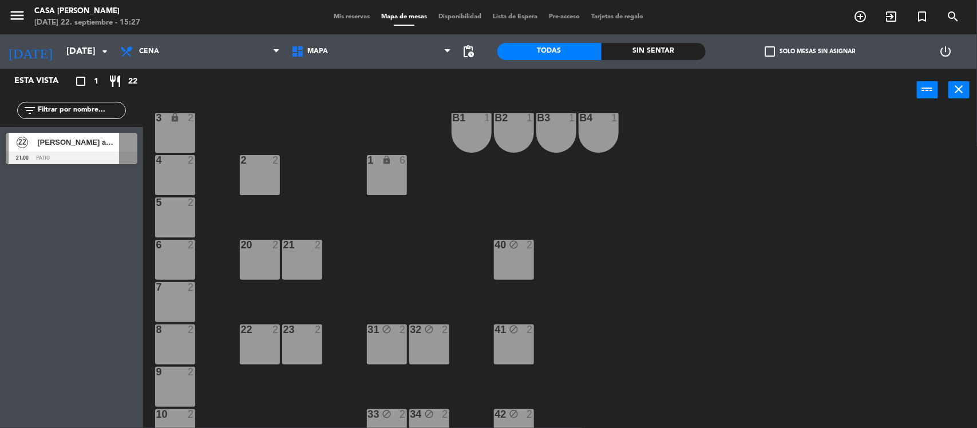
scroll to position [164, 0]
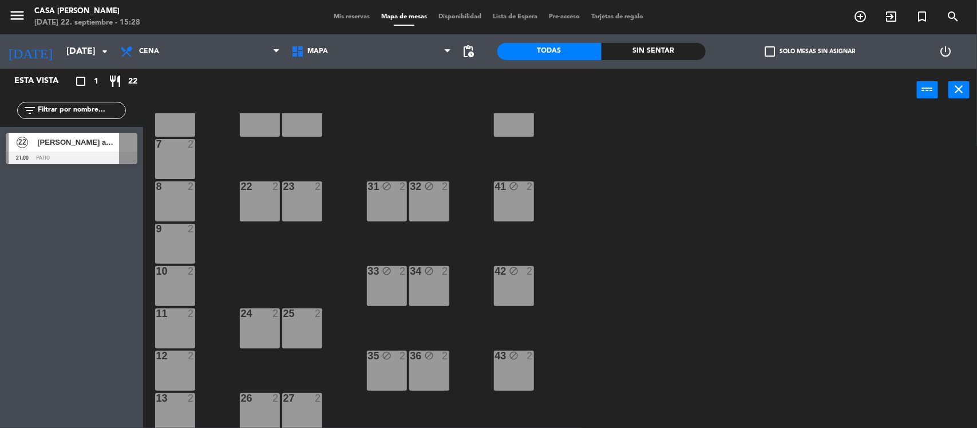
click at [49, 148] on span "[PERSON_NAME] amiga [PERSON_NAME]" at bounding box center [78, 142] width 82 height 12
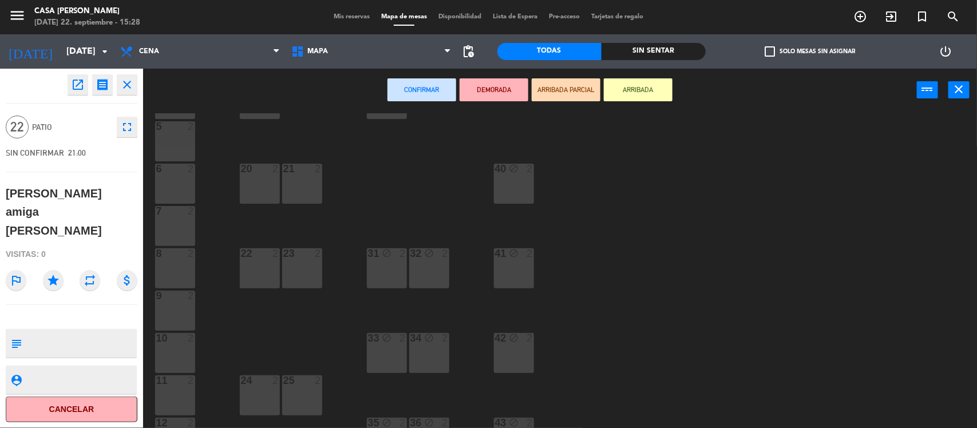
scroll to position [93, 0]
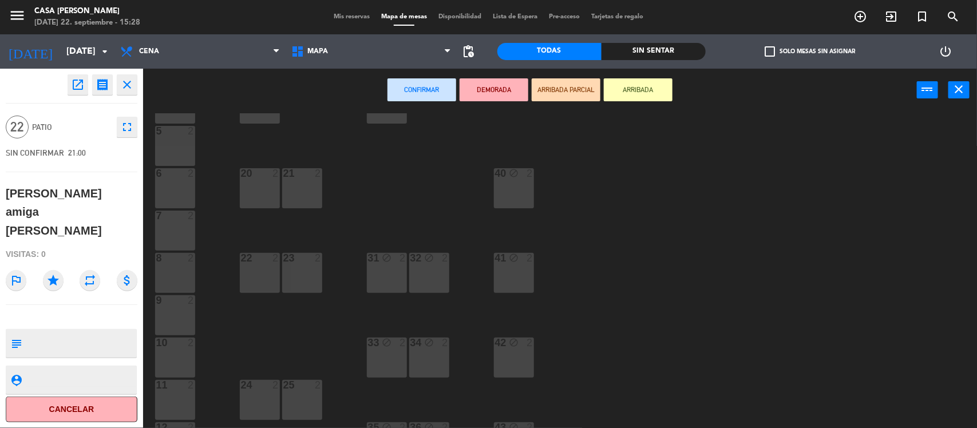
click at [368, 259] on div "31" at bounding box center [368, 258] width 1 height 10
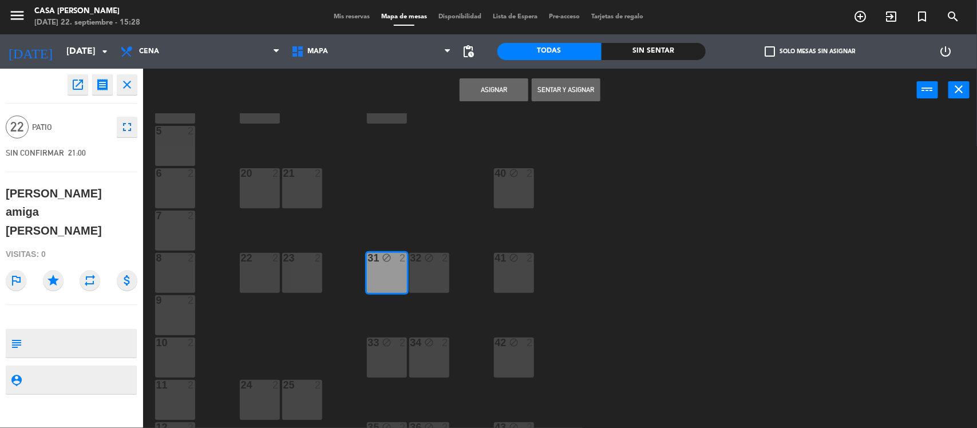
click at [502, 89] on button "Asignar" at bounding box center [493, 89] width 69 height 23
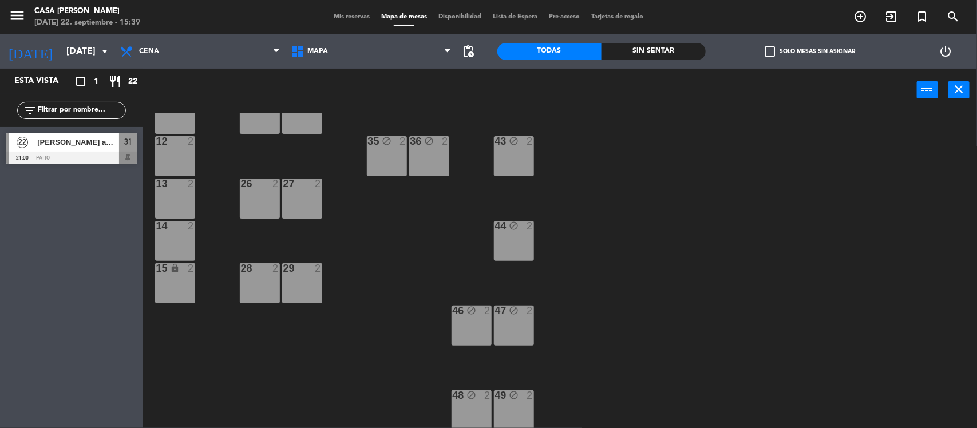
scroll to position [21, 0]
